Goal: Find specific page/section

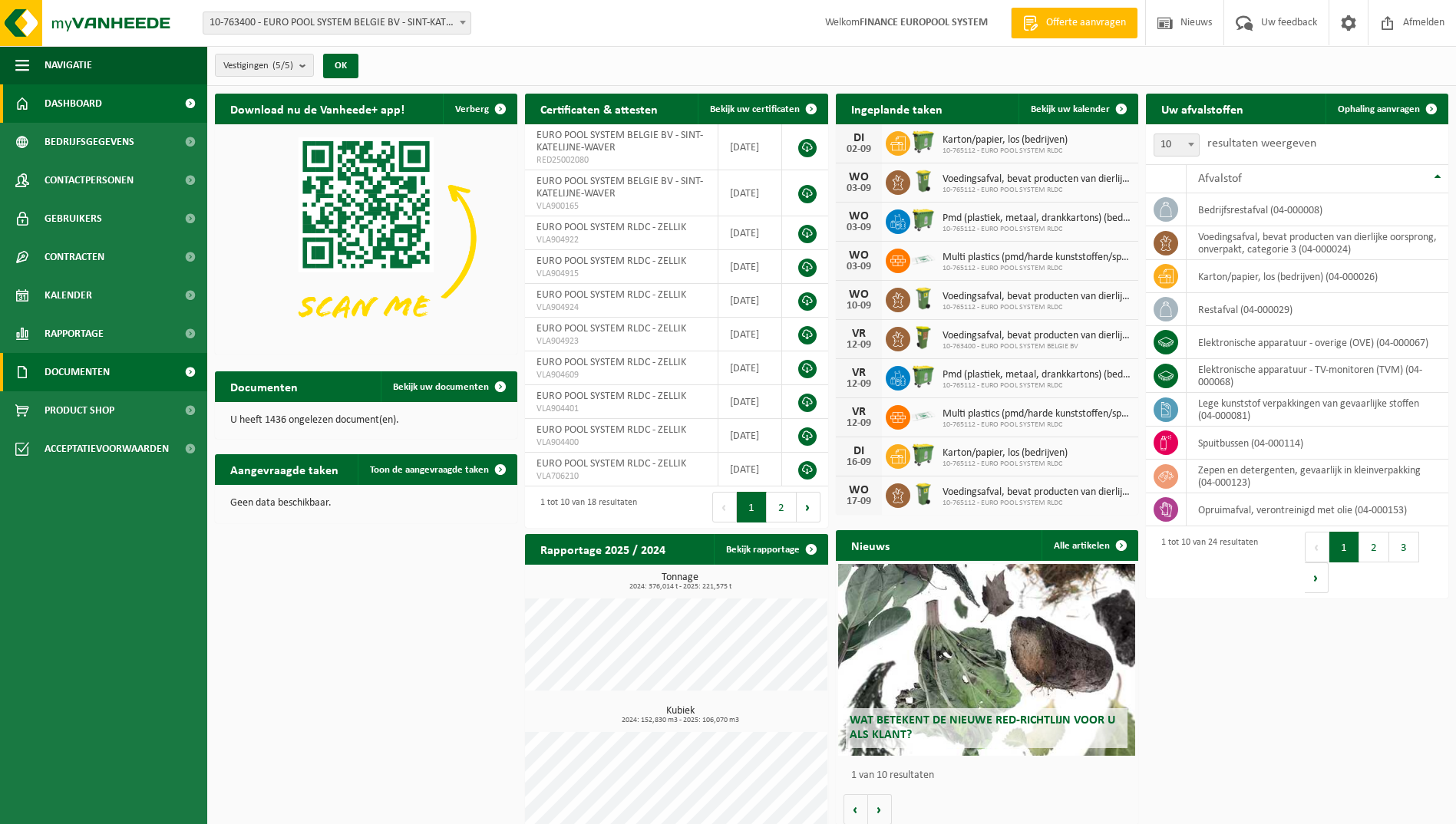
click at [185, 372] on span at bounding box center [190, 372] width 35 height 38
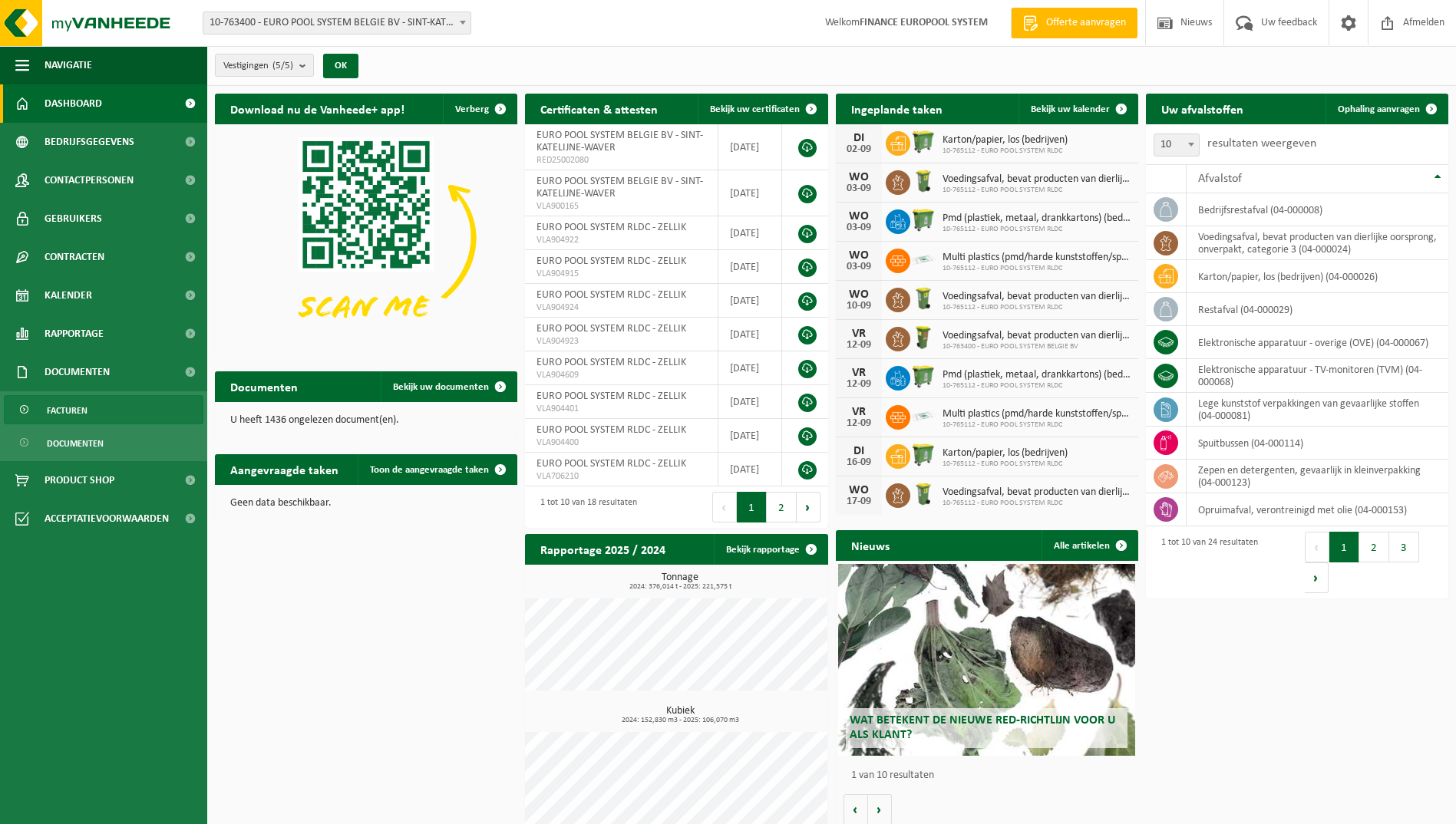
click at [61, 412] on span "Facturen" at bounding box center [67, 411] width 41 height 29
